Goal: Transaction & Acquisition: Purchase product/service

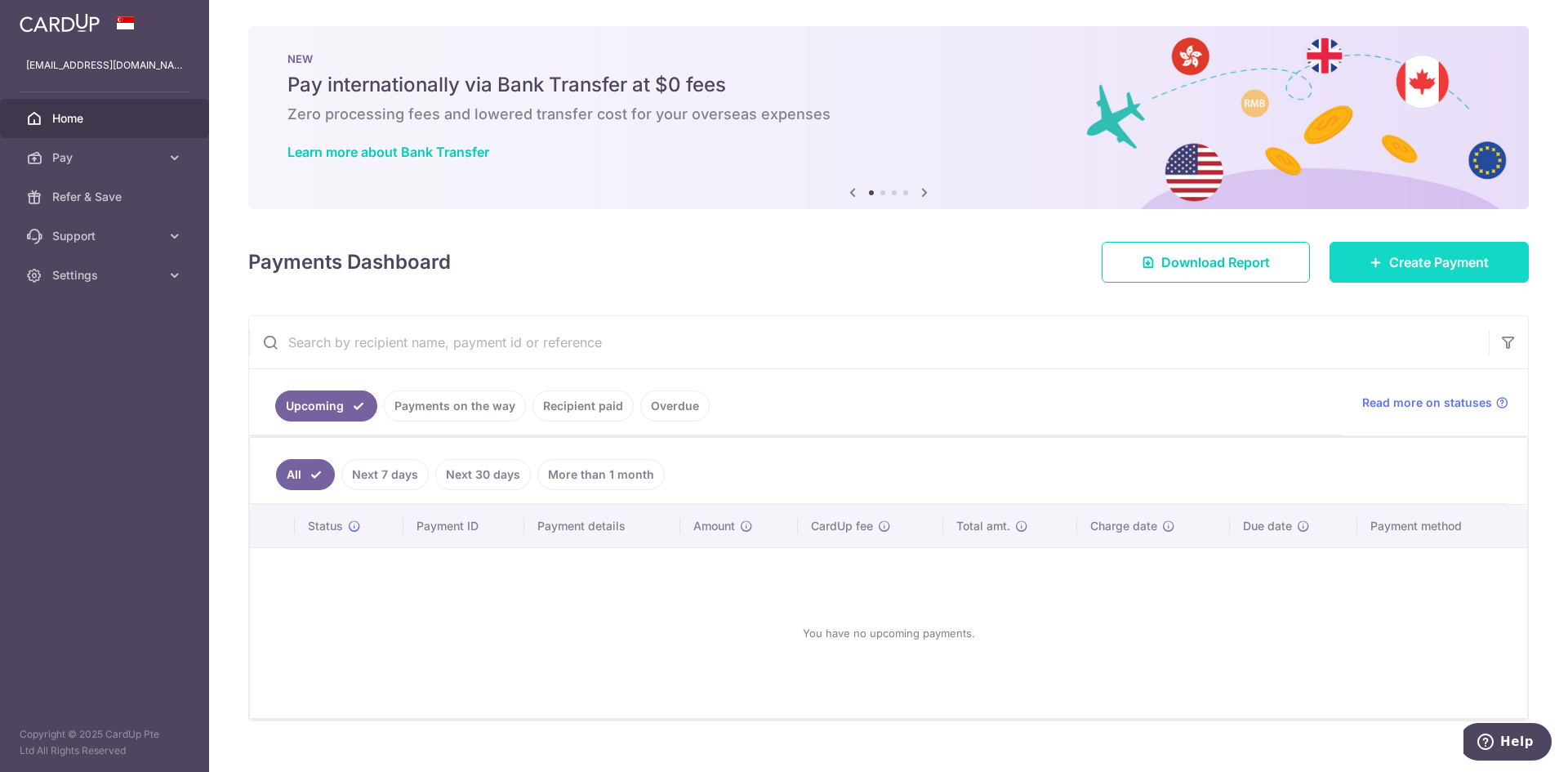
click at [1445, 267] on span "Create Payment" at bounding box center [1438, 261] width 100 height 20
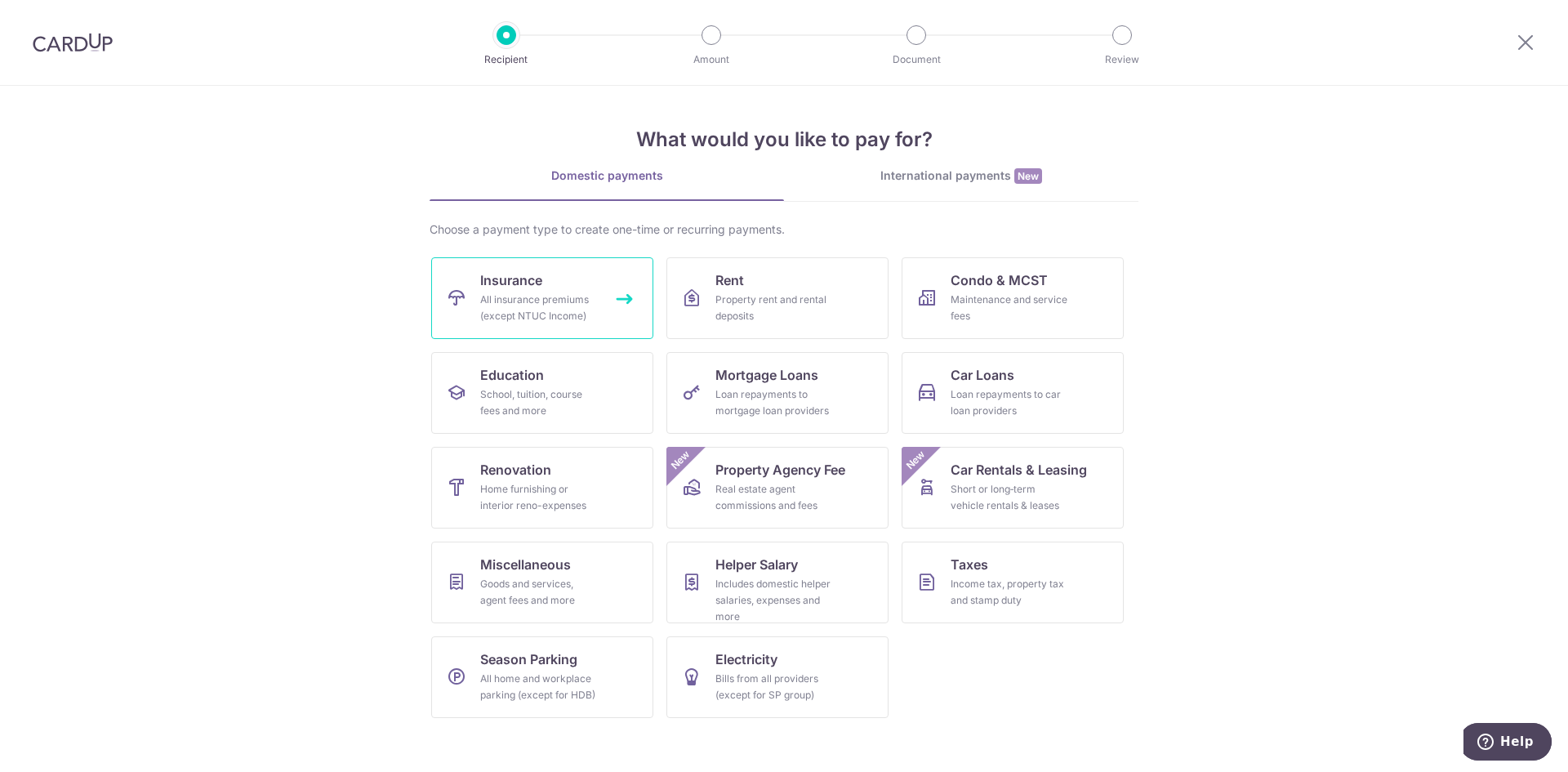
click at [605, 293] on link "Insurance All insurance premiums (except NTUC Income)" at bounding box center [542, 298] width 222 height 82
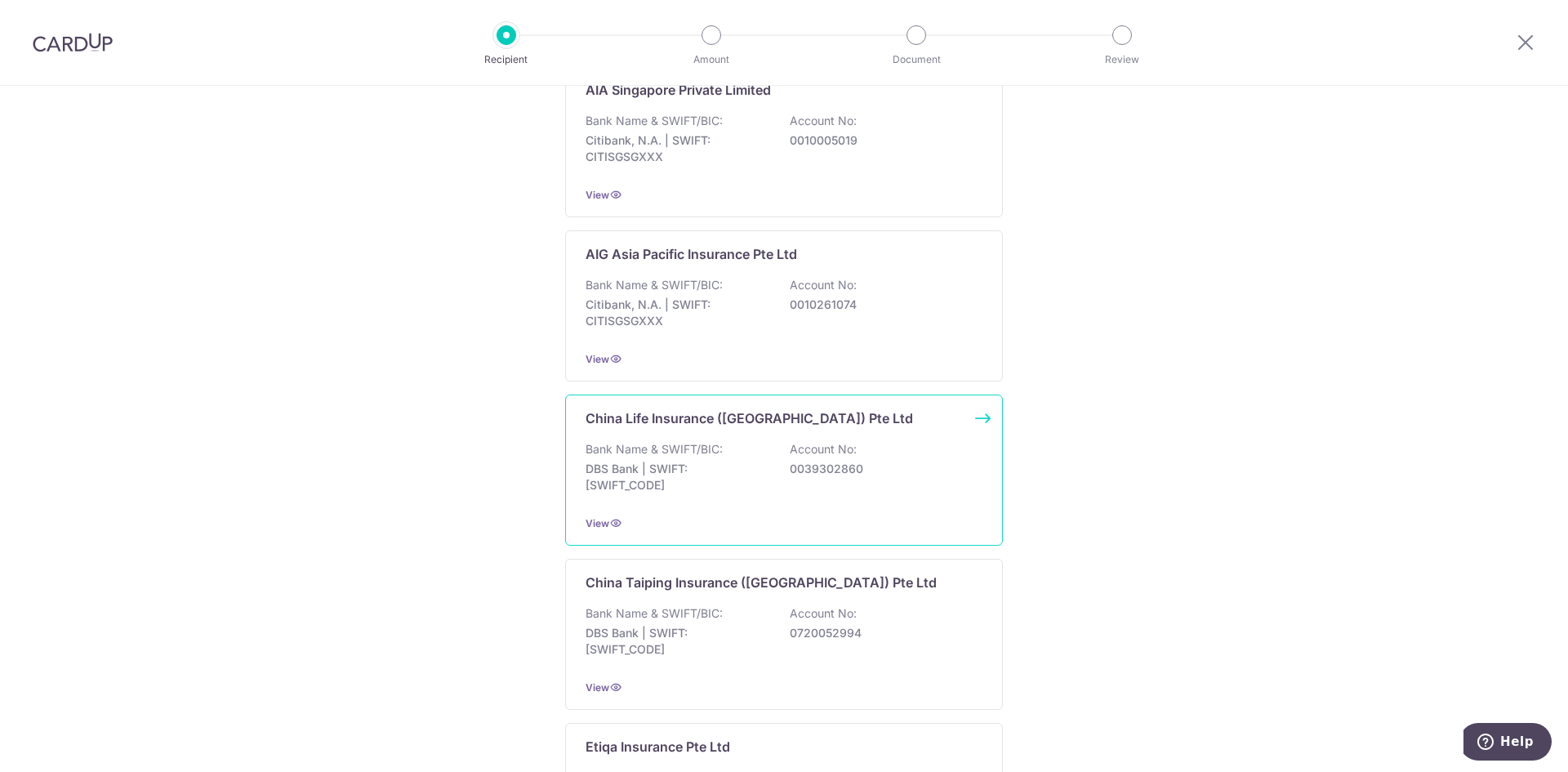
scroll to position [245, 0]
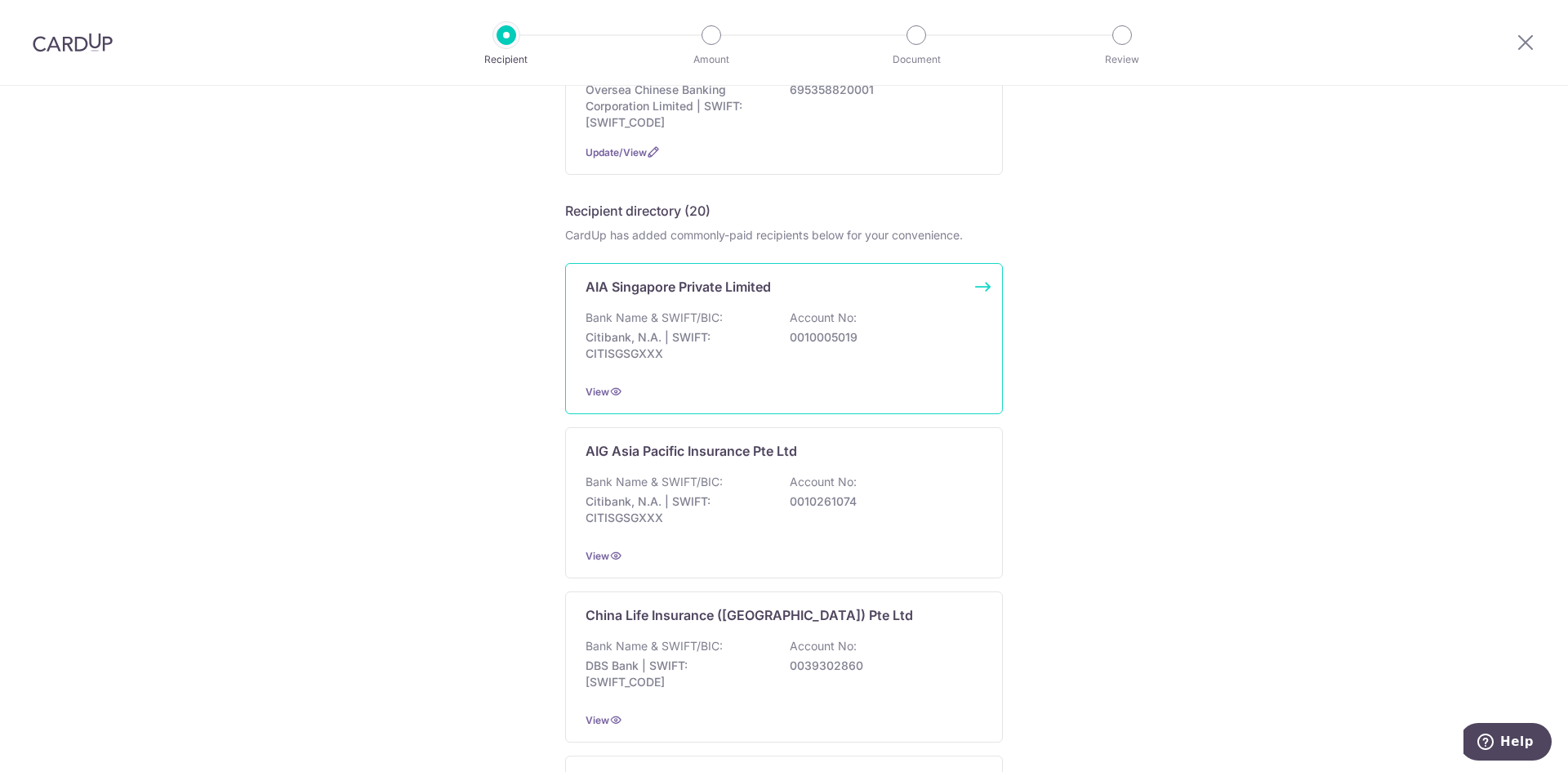
click at [969, 323] on div "Bank Name & SWIFT/BIC: Citibank, N.A. | SWIFT: CITISGSGXXX Account No: 00100050…" at bounding box center [784, 339] width 397 height 60
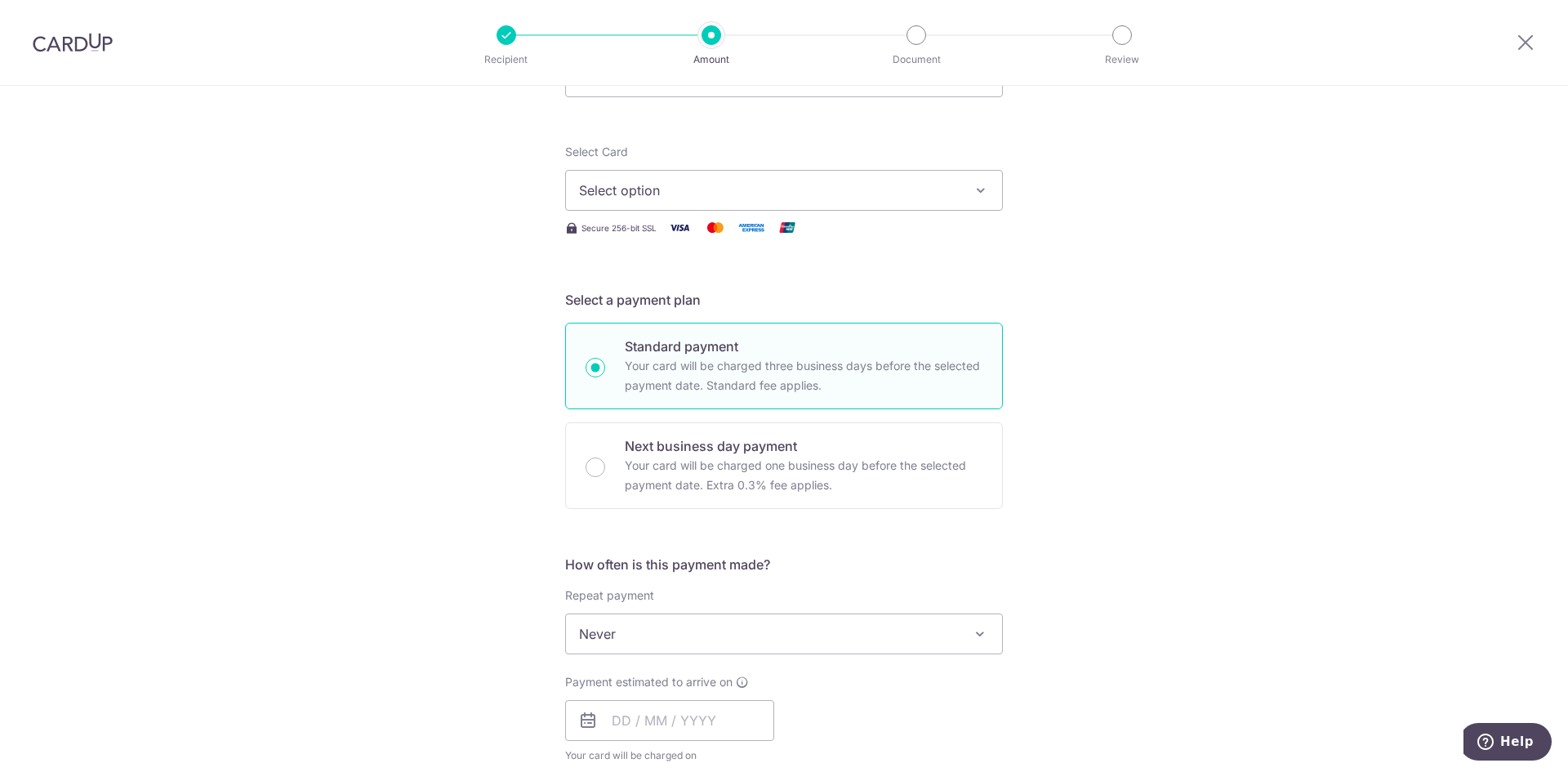
scroll to position [245, 0]
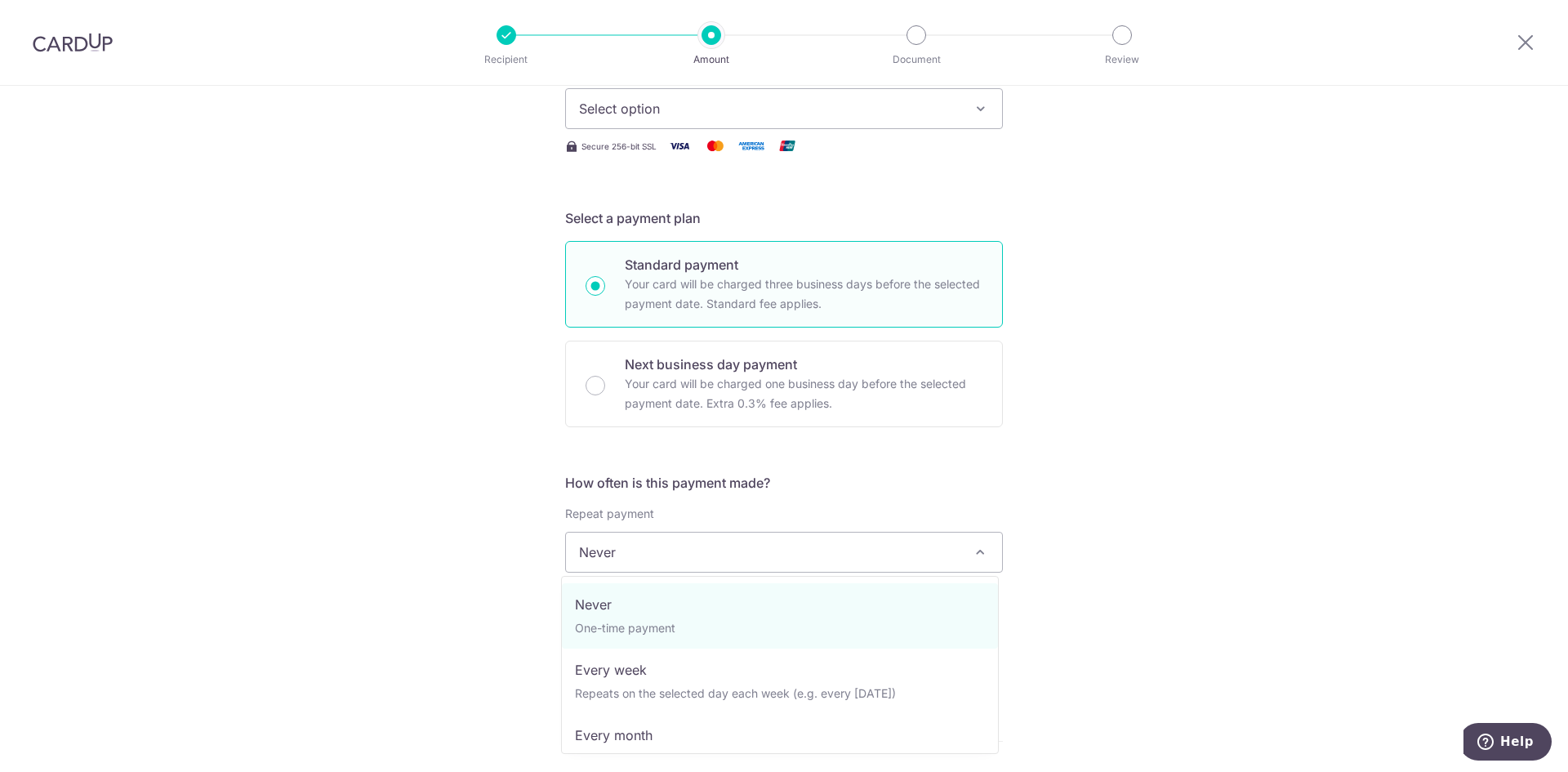
click at [658, 556] on span "Never" at bounding box center [784, 552] width 436 height 39
click at [480, 512] on div "Tell us more about your payment Enter payment amount SGD Select Card Select opt…" at bounding box center [784, 579] width 1568 height 1477
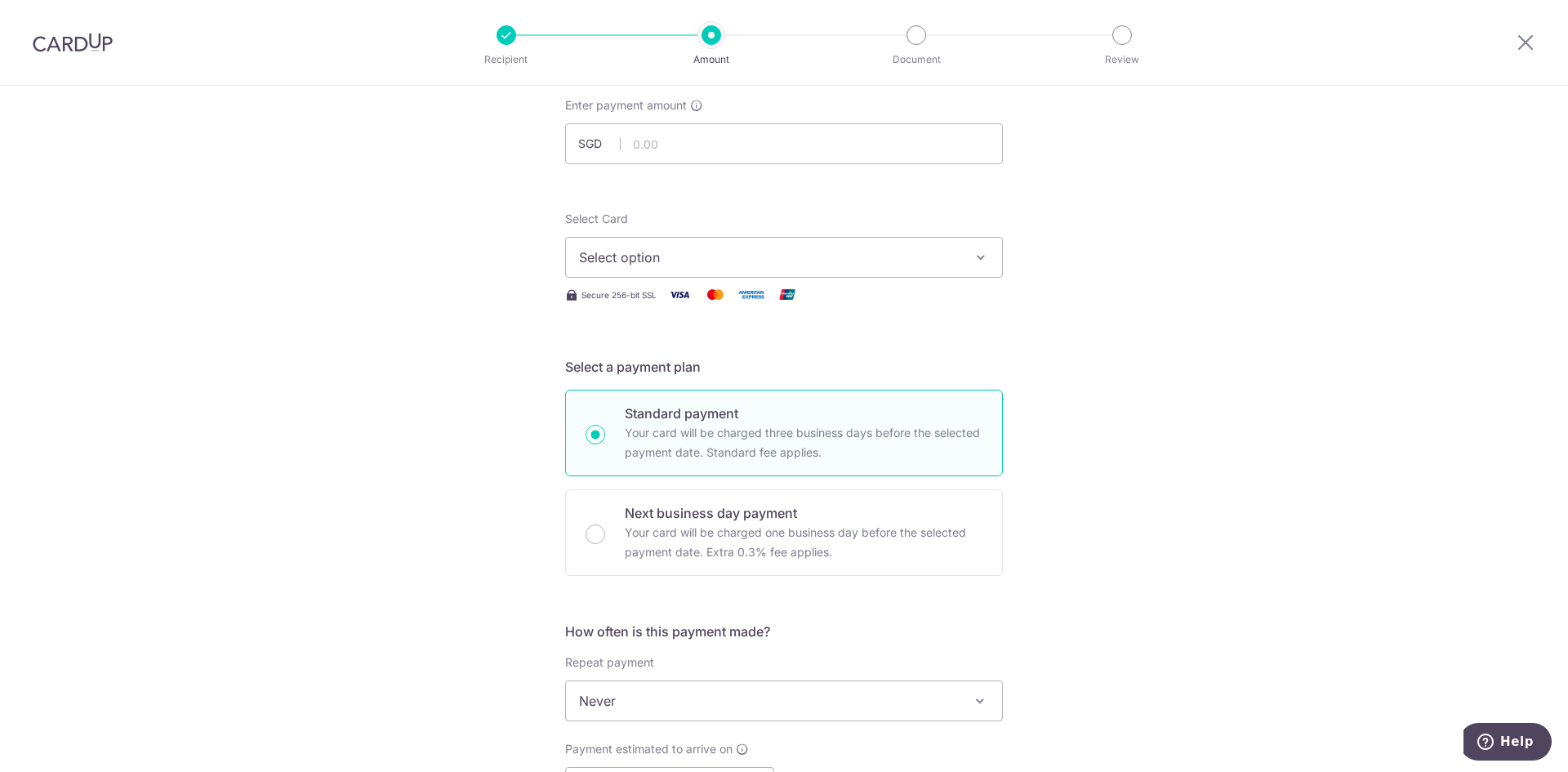
scroll to position [0, 0]
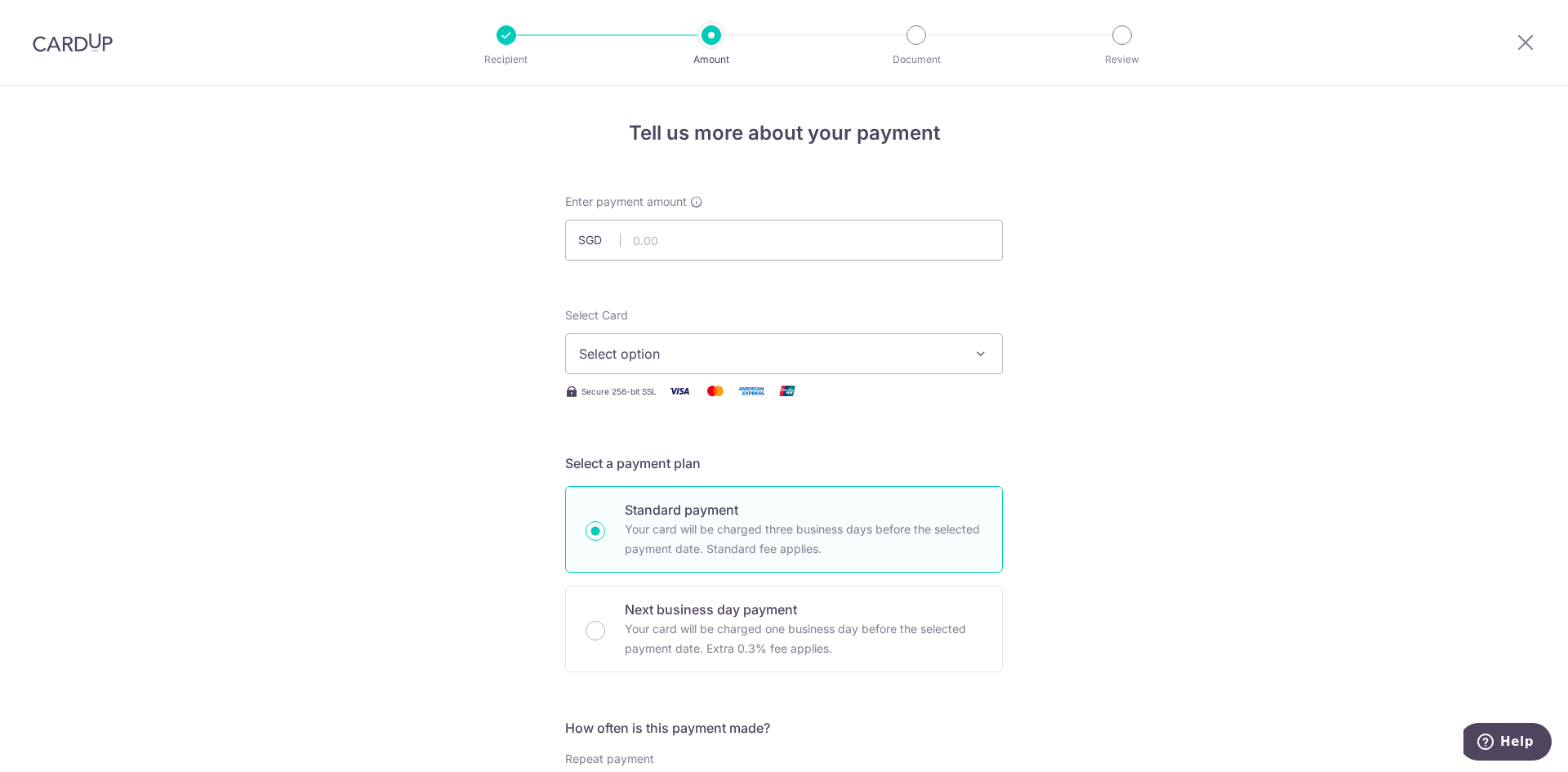
click at [713, 227] on input "text" at bounding box center [784, 240] width 438 height 40
type input "1,427.90"
click at [713, 350] on span "Select option" at bounding box center [769, 354] width 381 height 20
click at [677, 401] on span "Add credit card" at bounding box center [798, 399] width 381 height 16
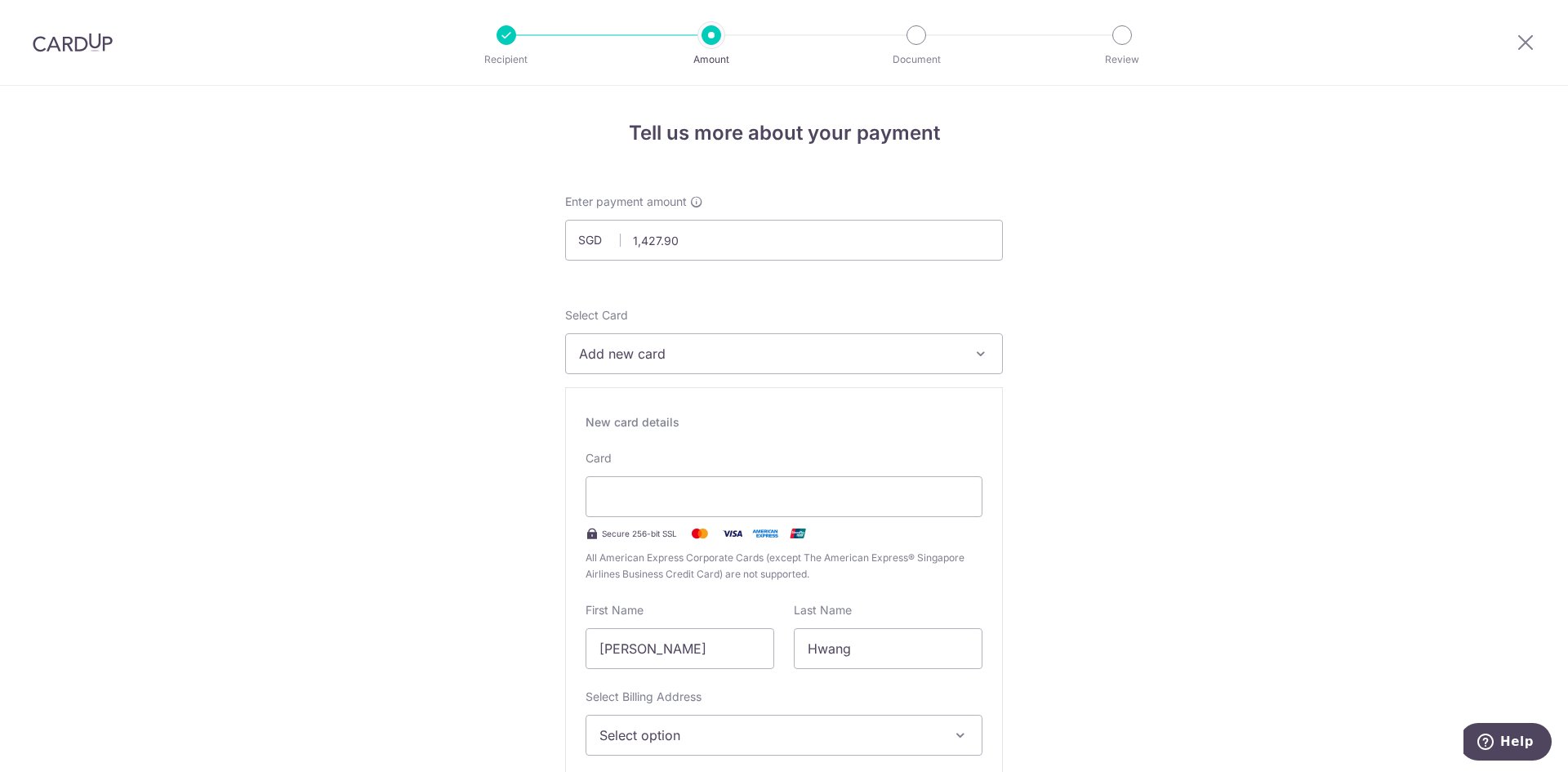
click at [653, 358] on span "Add new card" at bounding box center [769, 354] width 381 height 20
click at [647, 475] on span "**** 9095" at bounding box center [650, 470] width 63 height 20
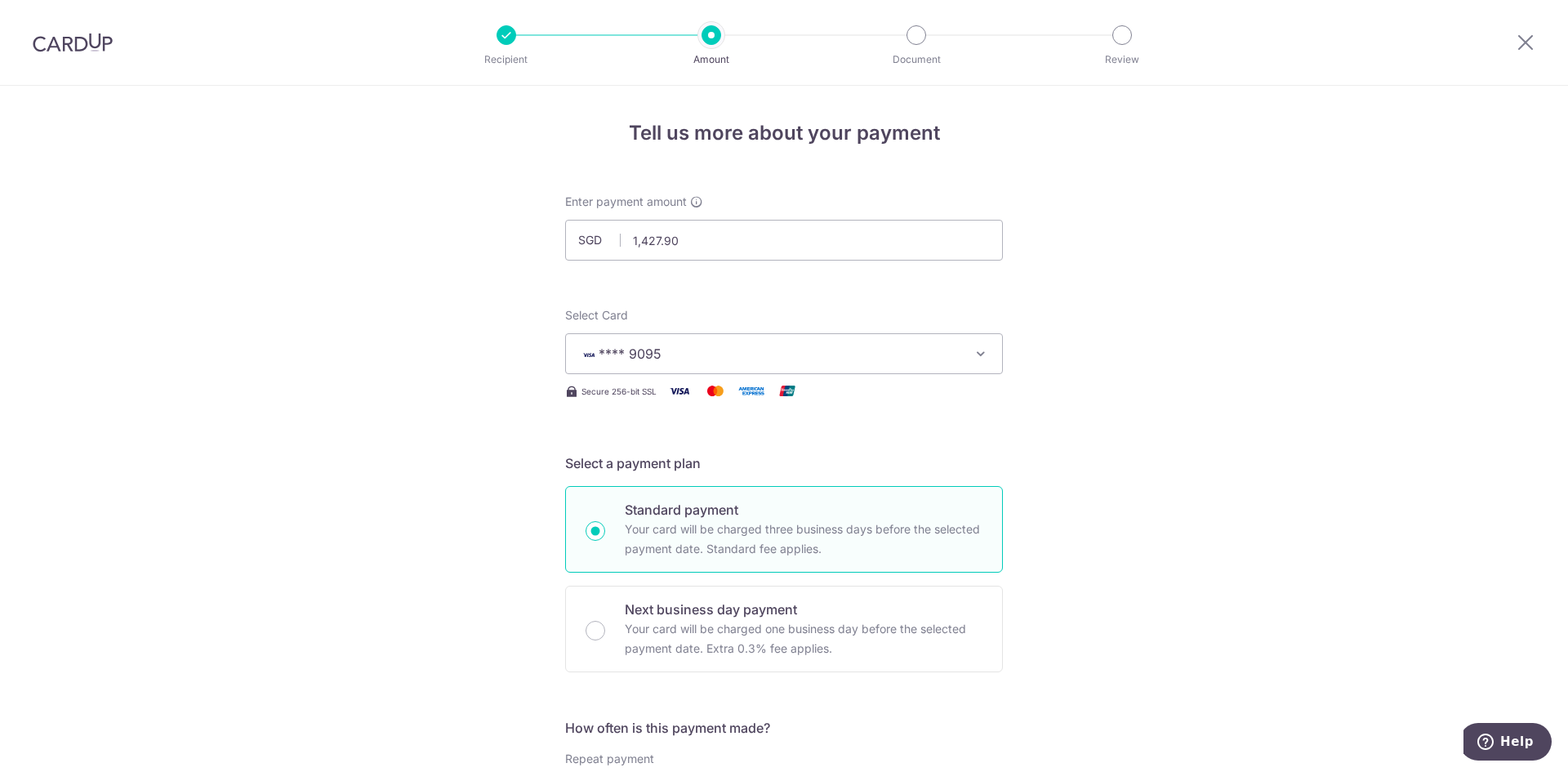
click at [671, 365] on button "**** 9095" at bounding box center [784, 353] width 438 height 40
click at [680, 396] on span "Add credit card" at bounding box center [798, 399] width 381 height 16
